Goal: Task Accomplishment & Management: Use online tool/utility

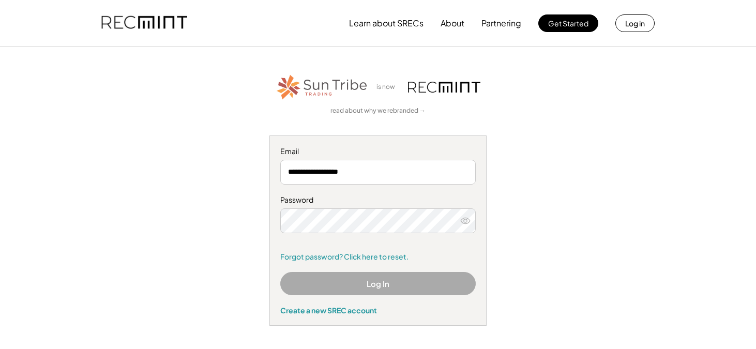
click at [377, 280] on button "Log In" at bounding box center [377, 283] width 195 height 23
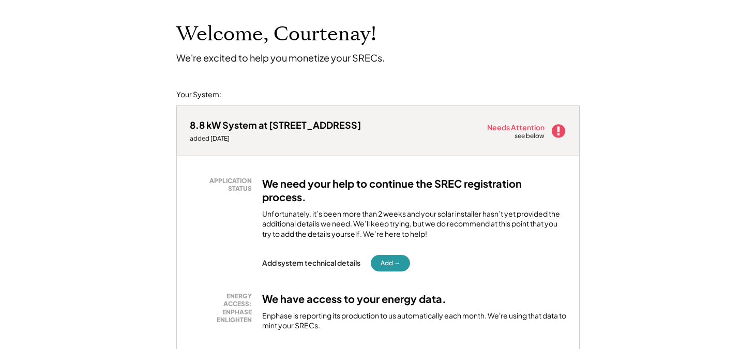
scroll to position [55, 0]
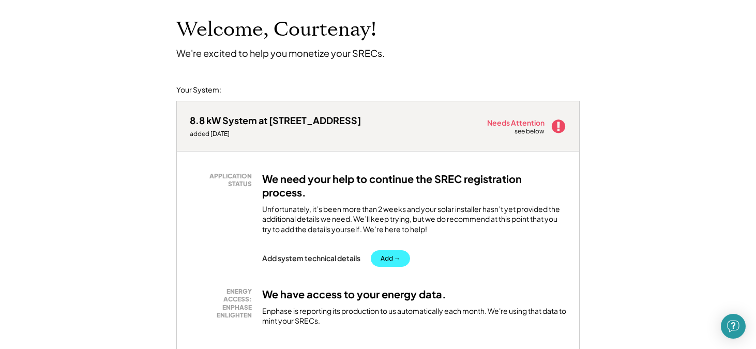
click at [386, 256] on button "Add →" at bounding box center [390, 258] width 39 height 17
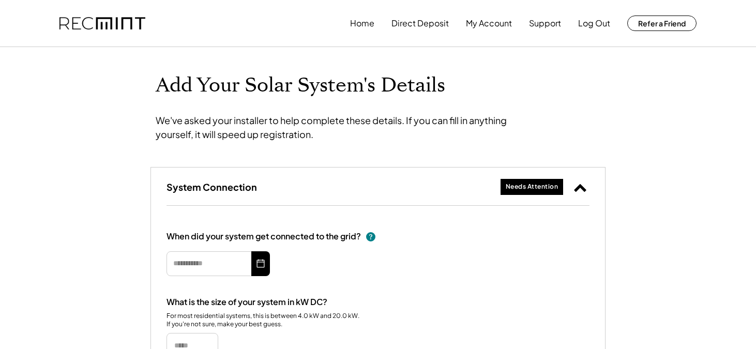
type input "*********"
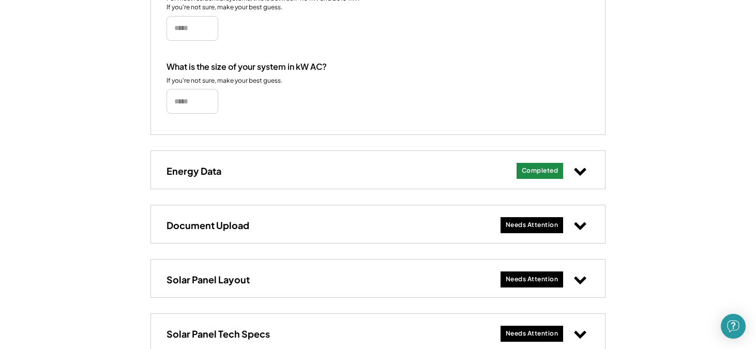
scroll to position [335, 0]
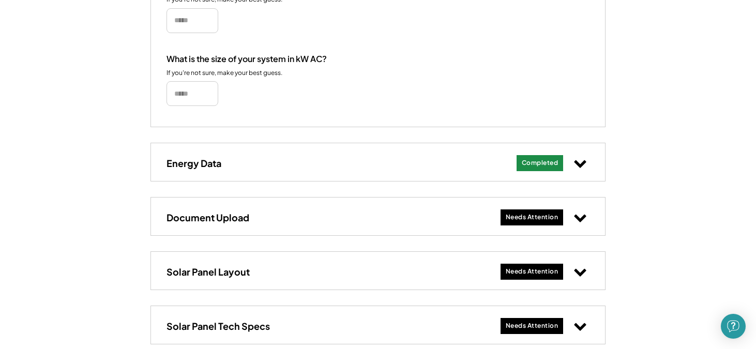
click at [580, 213] on icon at bounding box center [579, 216] width 13 height 13
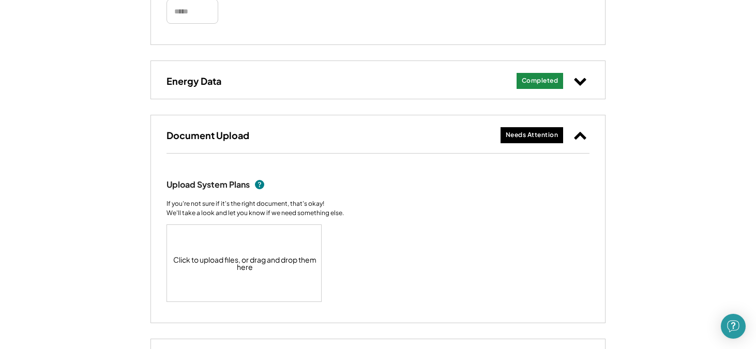
scroll to position [418, 0]
